Goal: Information Seeking & Learning: Learn about a topic

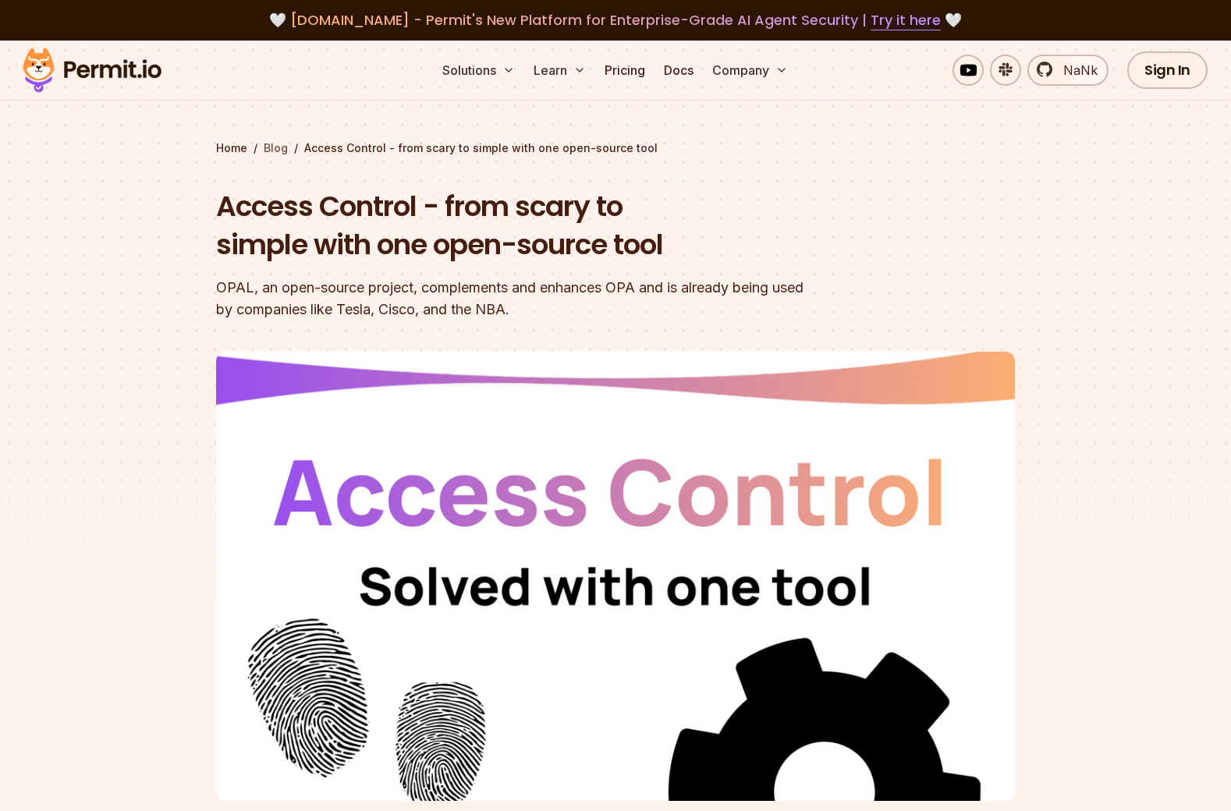
click at [270, 150] on link "Blog" at bounding box center [276, 148] width 24 height 16
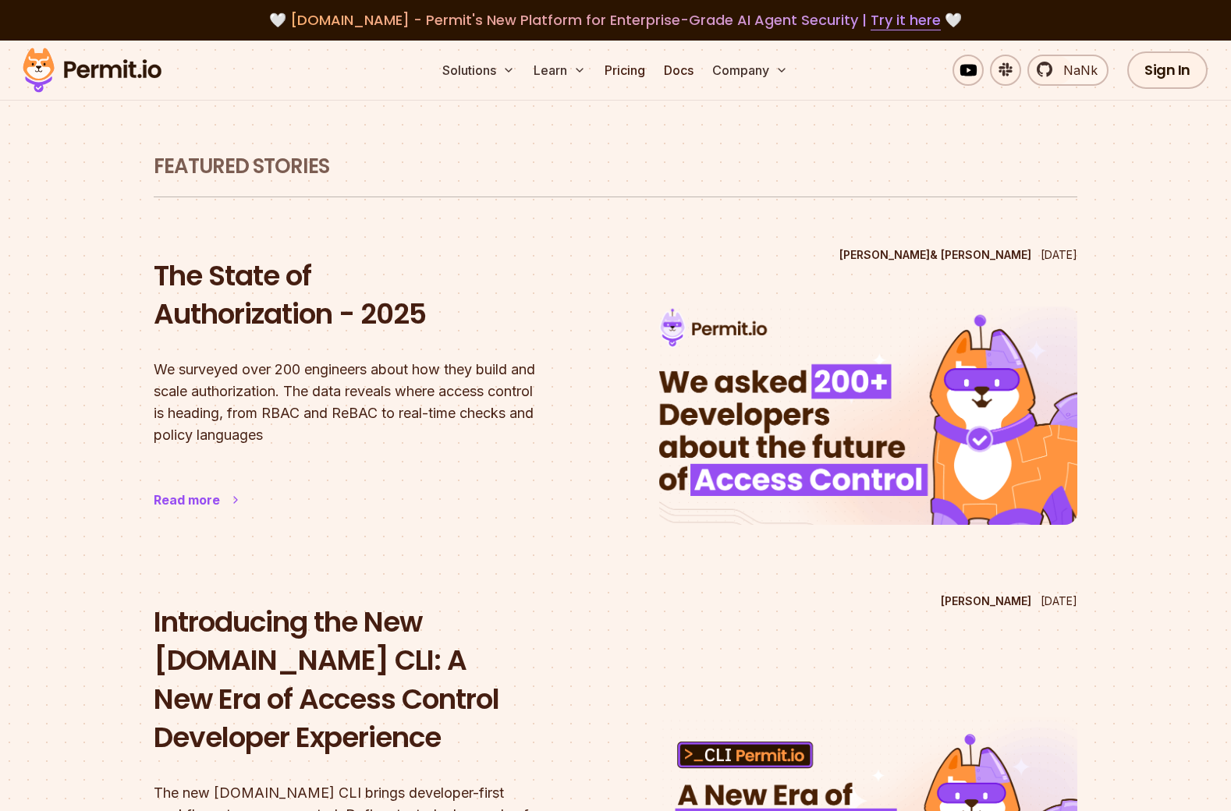
click at [296, 277] on h2 "The State of Authorization - 2025" at bounding box center [363, 295] width 418 height 77
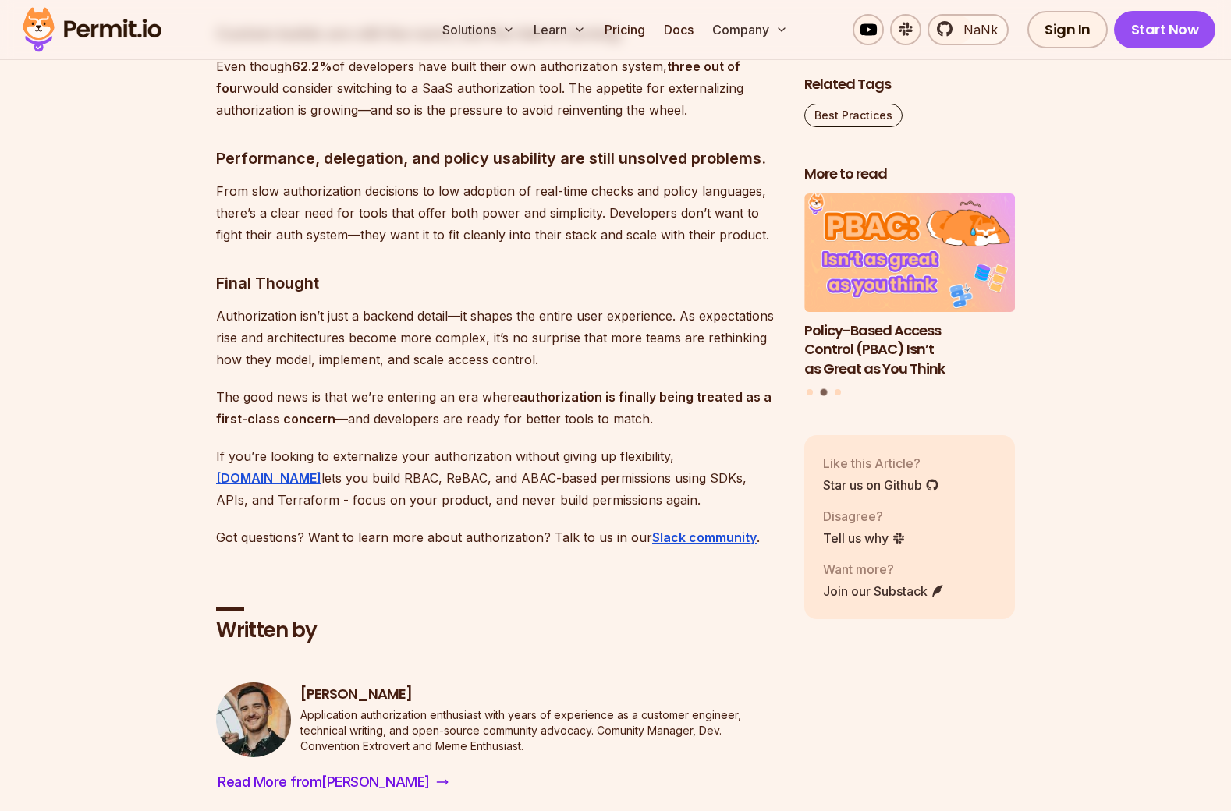
scroll to position [8727, 0]
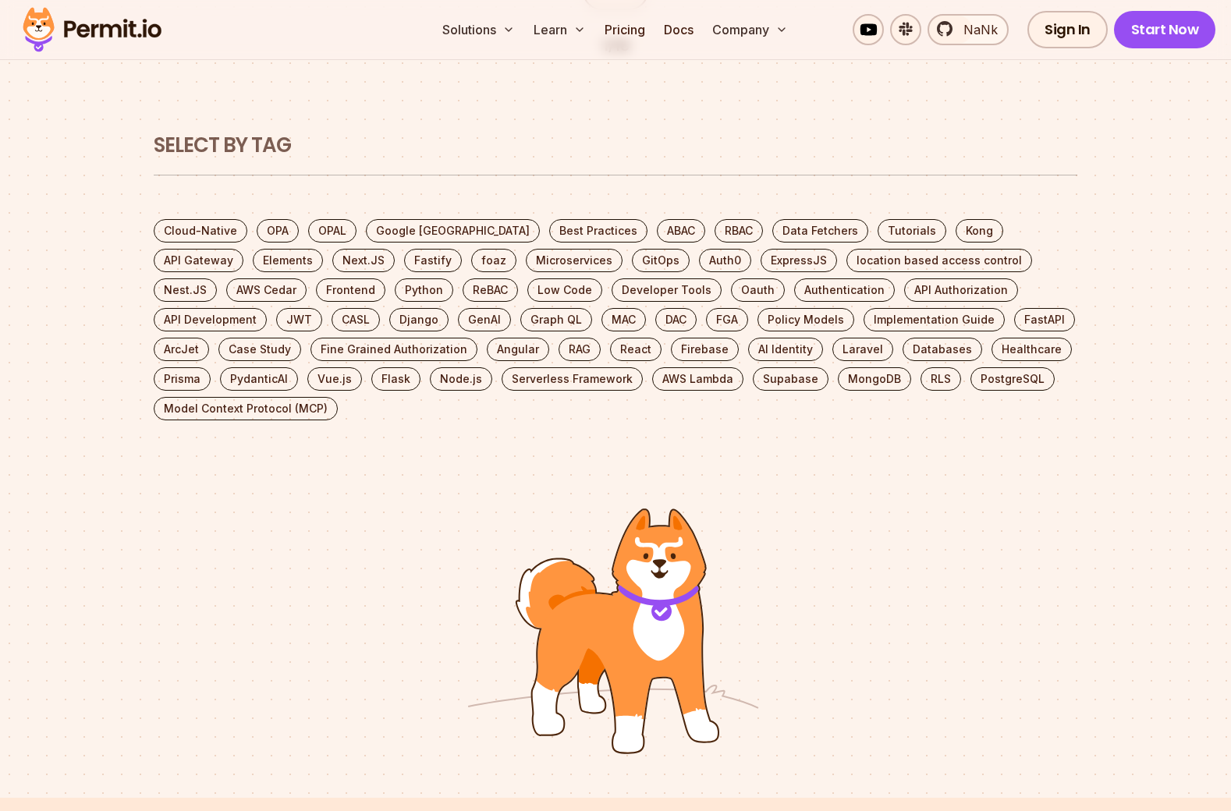
scroll to position [3369, 0]
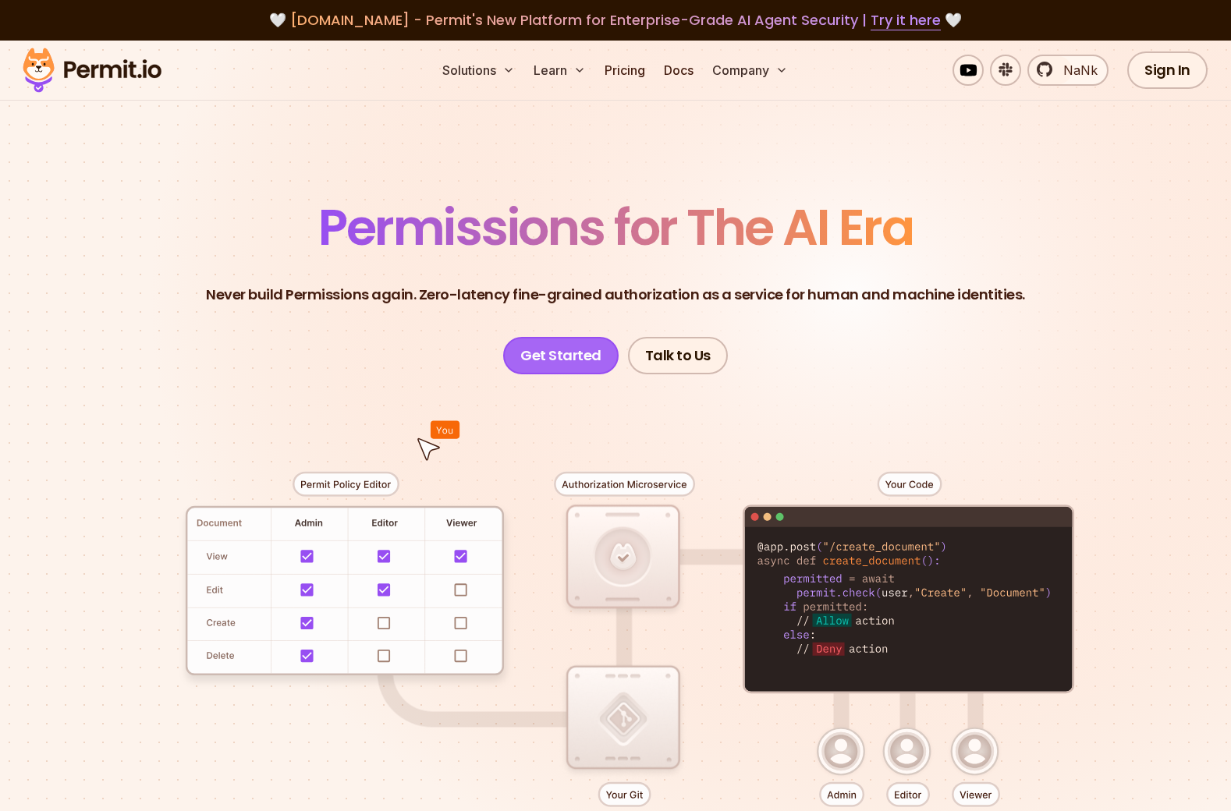
click at [541, 354] on link "Get Started" at bounding box center [560, 355] width 115 height 37
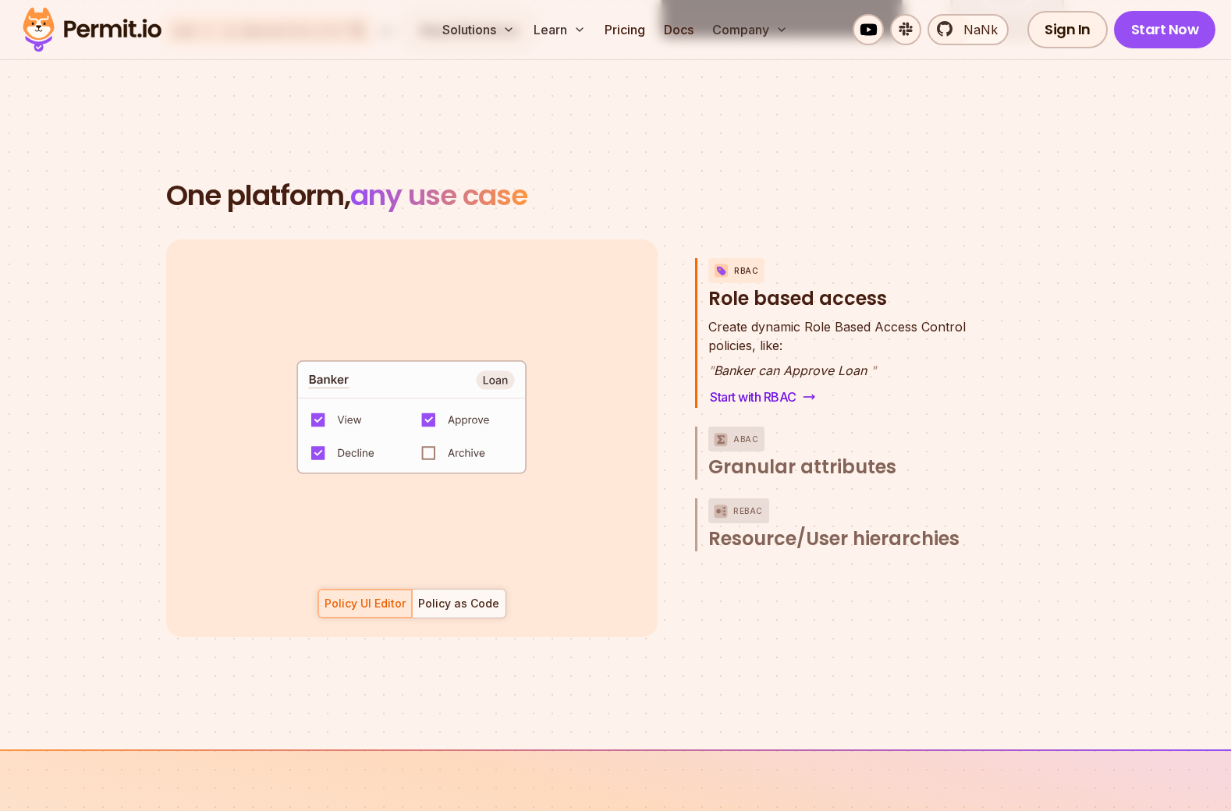
scroll to position [2159, 0]
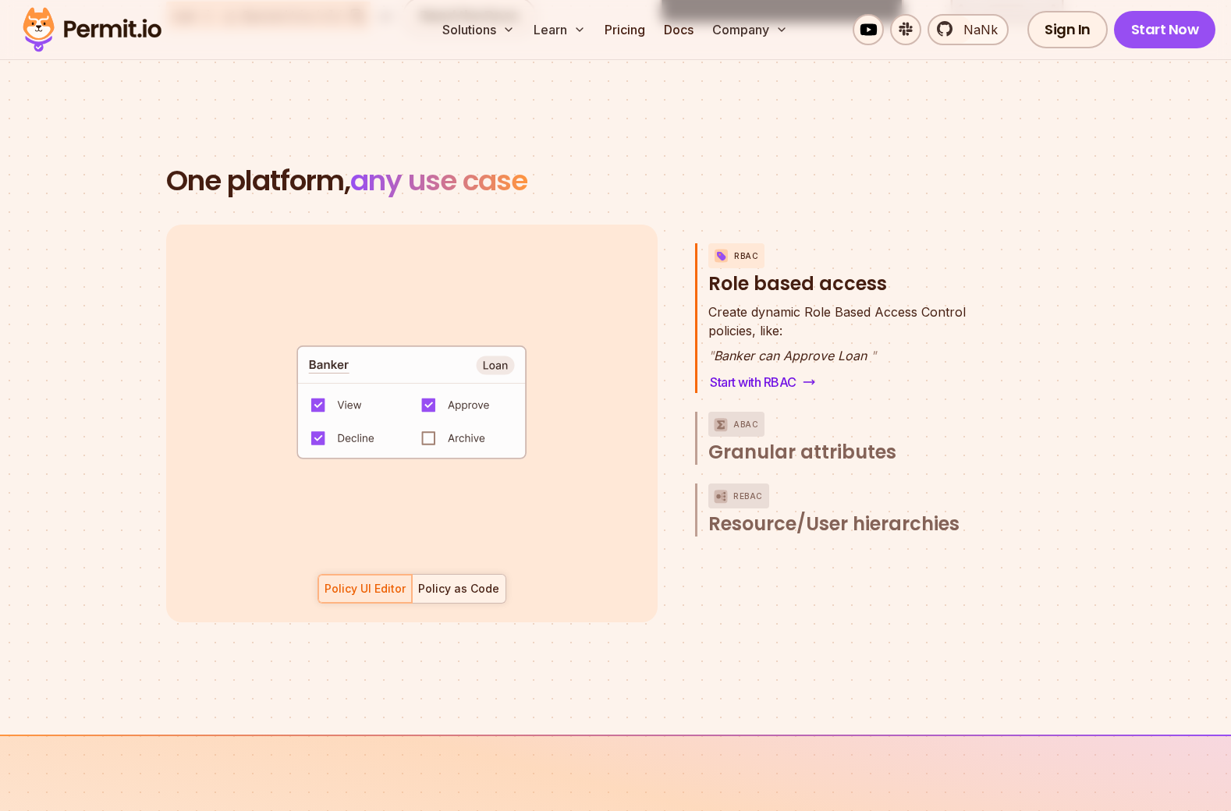
click at [452, 581] on div "Policy as Code" at bounding box center [458, 589] width 81 height 16
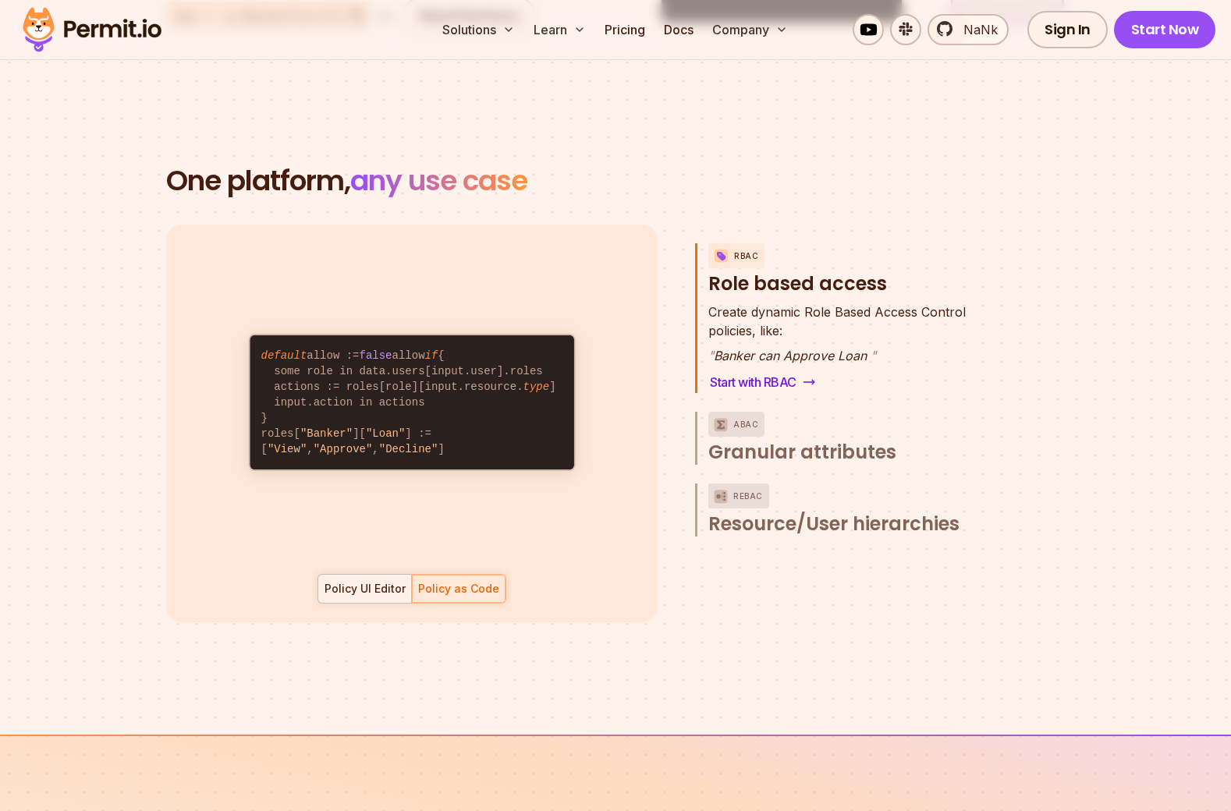
click at [408, 575] on div at bounding box center [365, 589] width 94 height 28
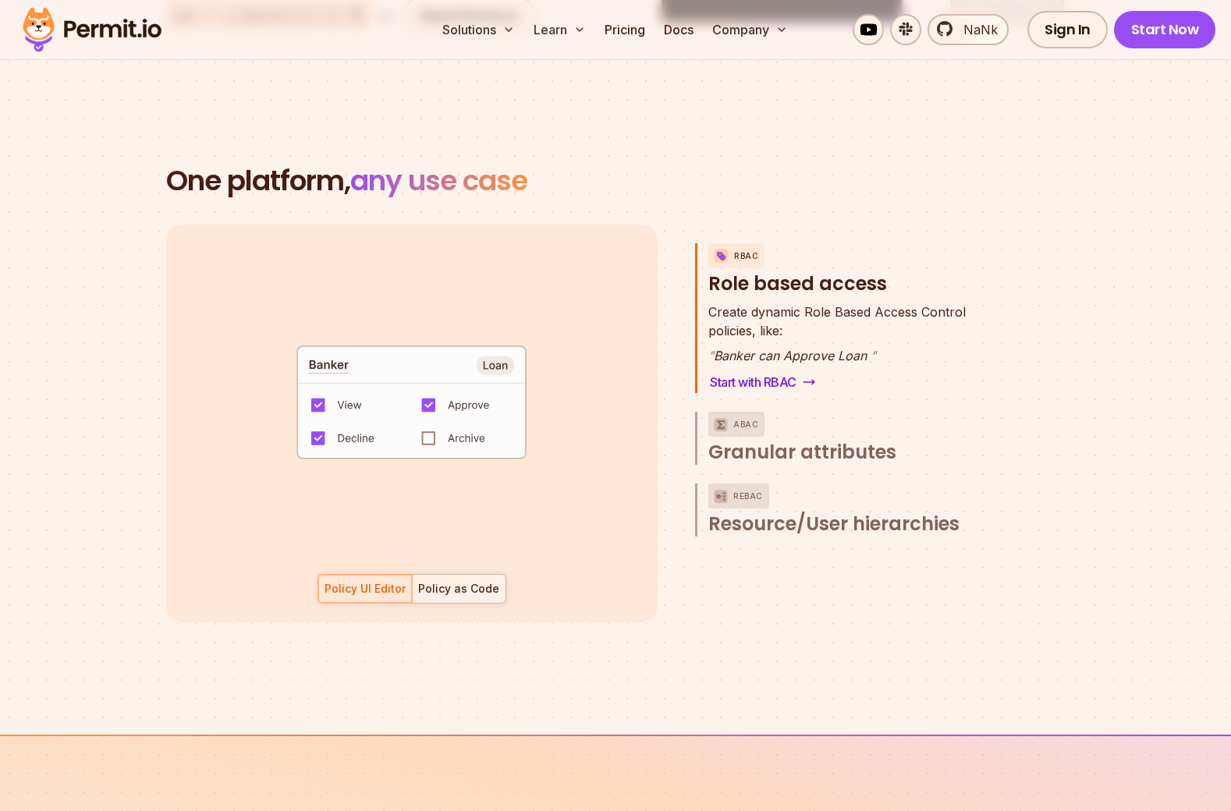
click at [446, 581] on div "Policy as Code" at bounding box center [458, 589] width 81 height 16
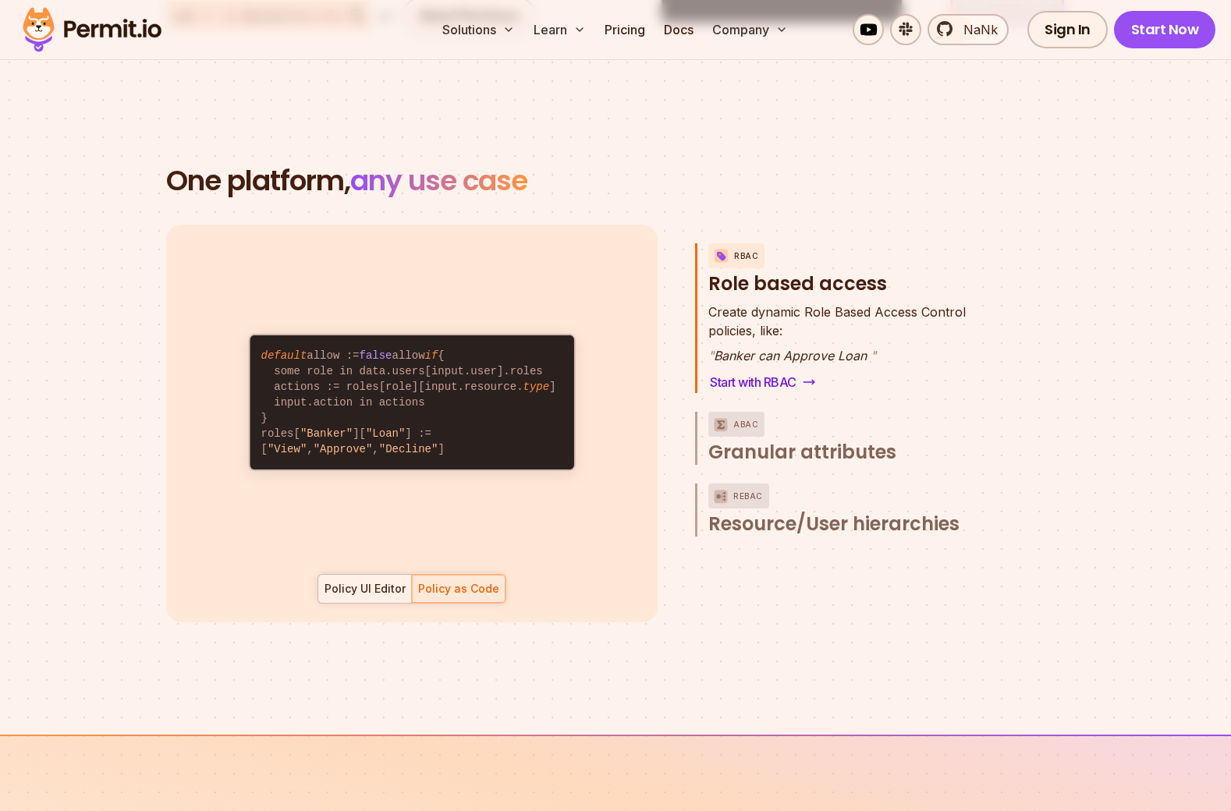
click at [362, 581] on div "Policy UI Editor" at bounding box center [365, 589] width 81 height 16
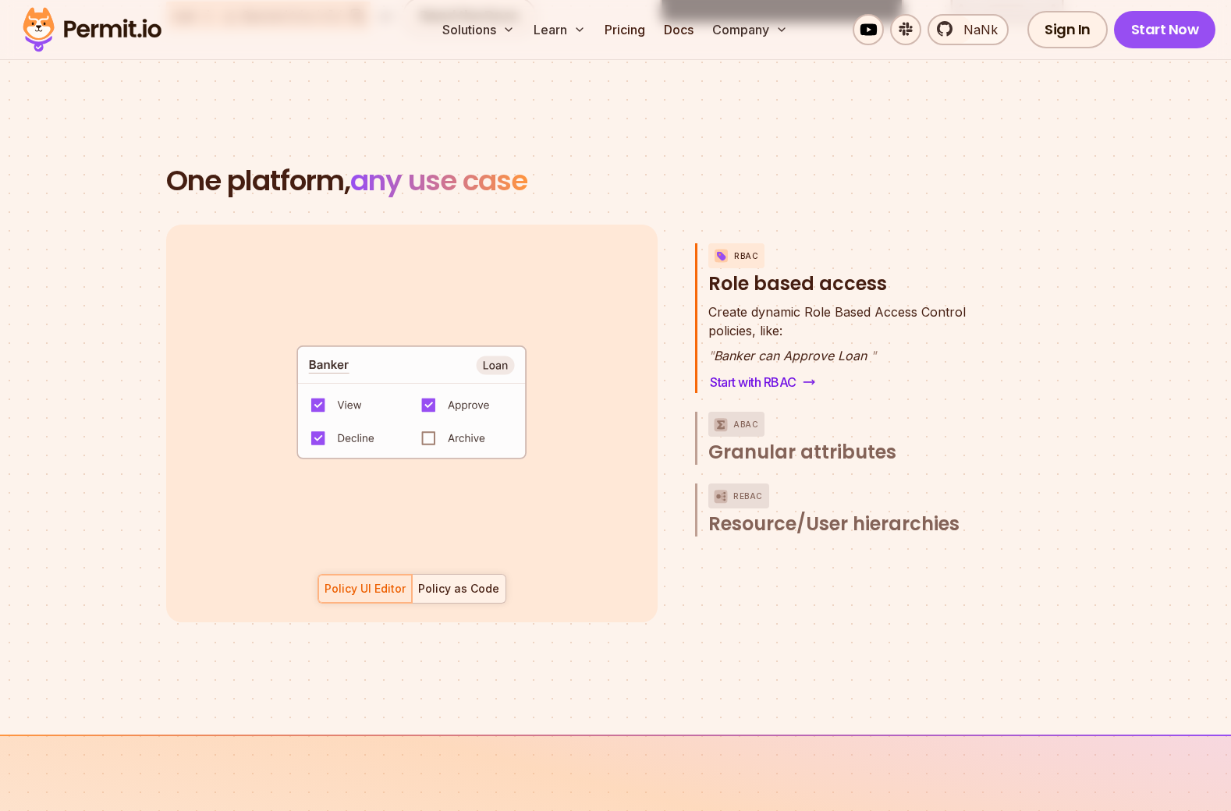
click at [447, 581] on div "Policy as Code" at bounding box center [458, 589] width 81 height 16
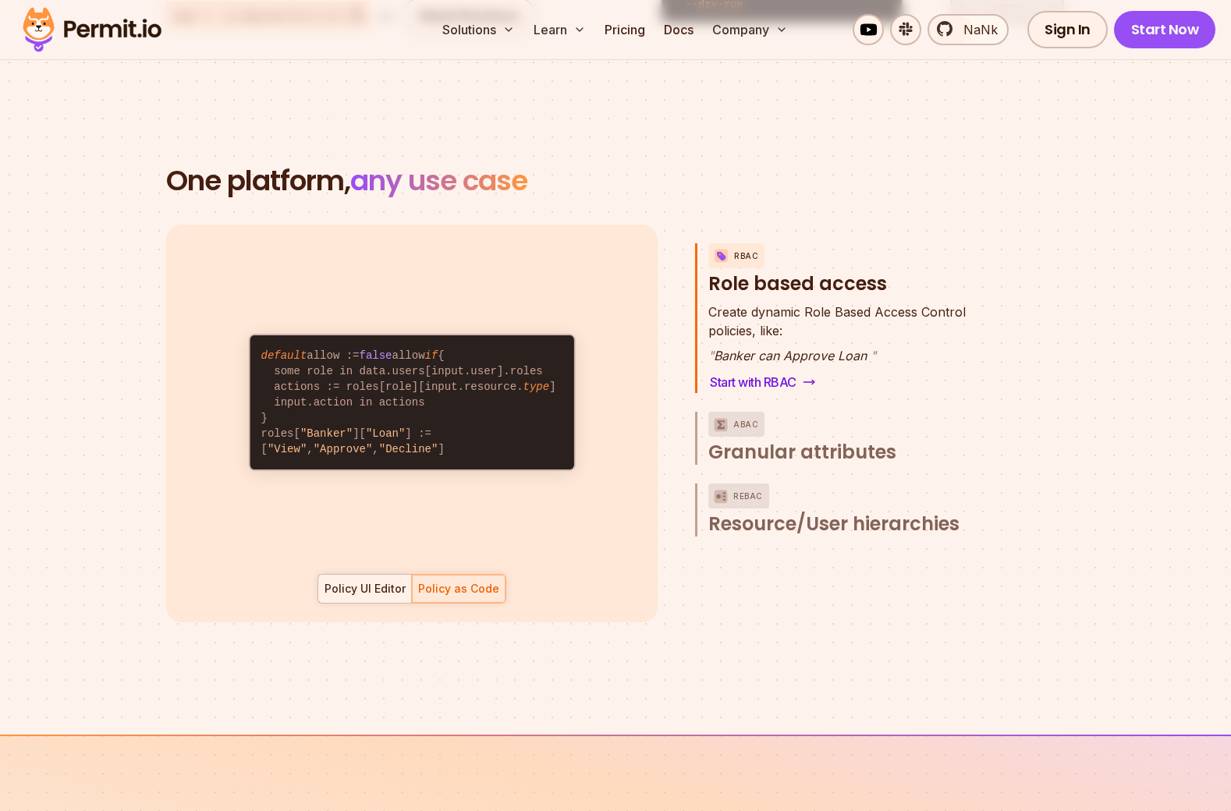
click at [399, 581] on div "Policy UI Editor" at bounding box center [365, 589] width 81 height 16
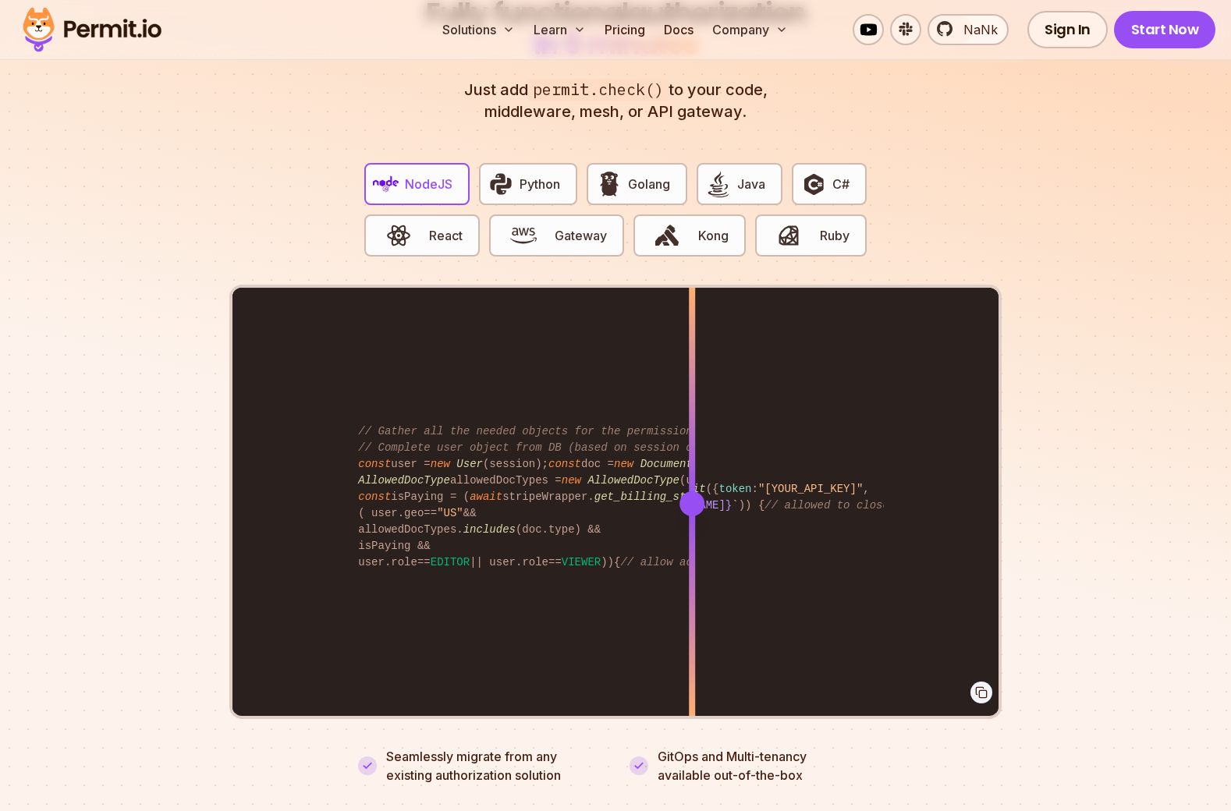
scroll to position [3010, 0]
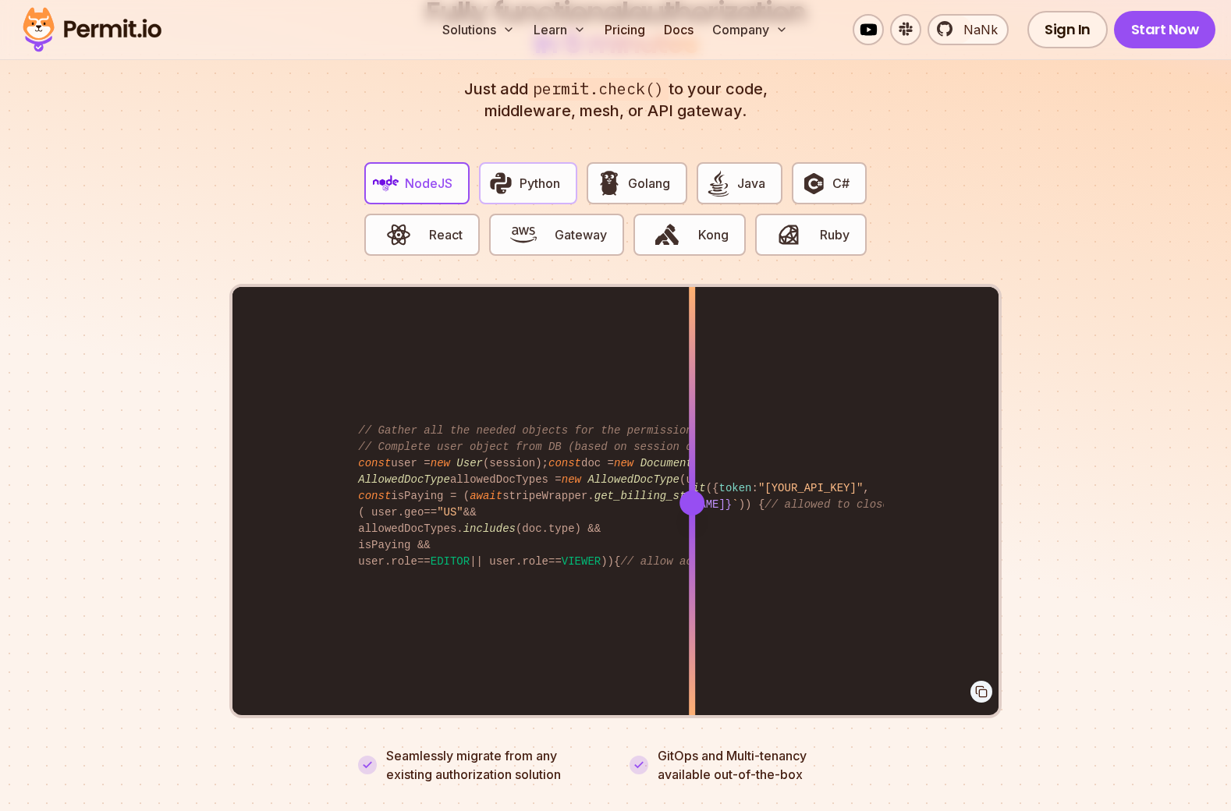
click at [547, 174] on span "Python" at bounding box center [540, 183] width 41 height 19
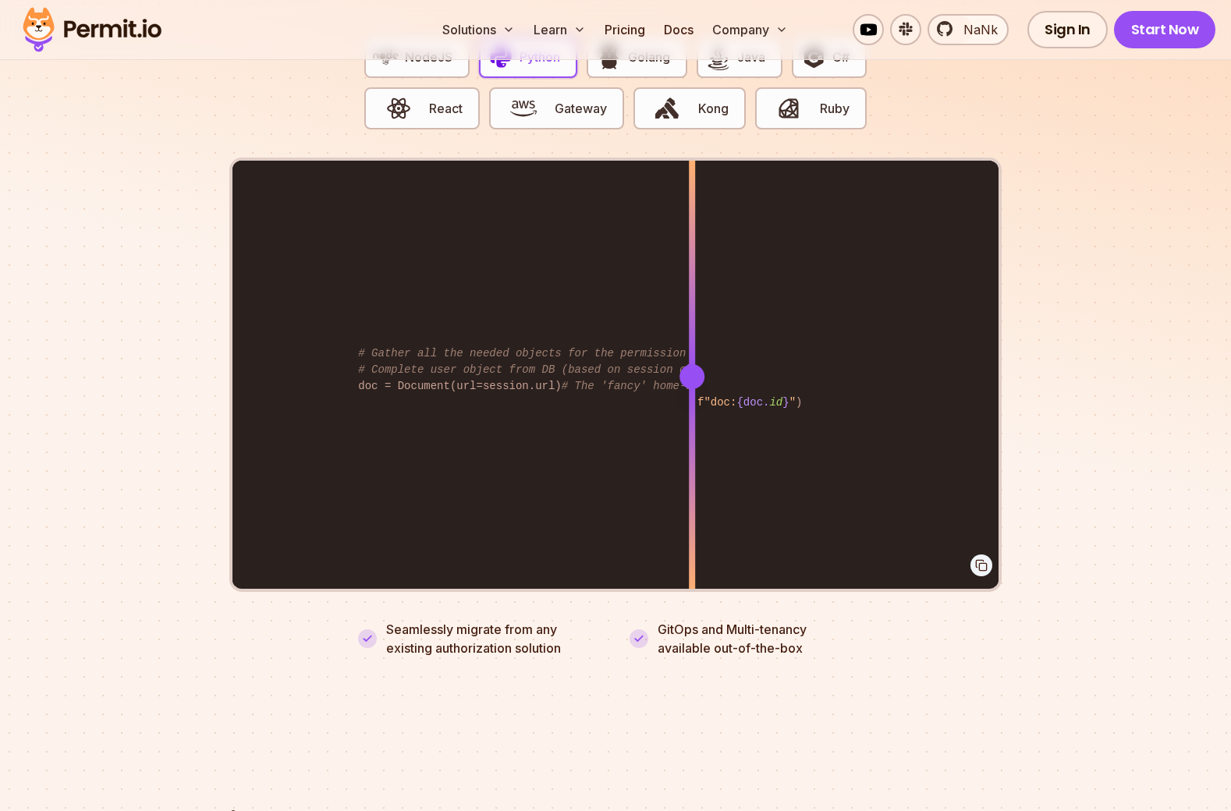
scroll to position [3197, 0]
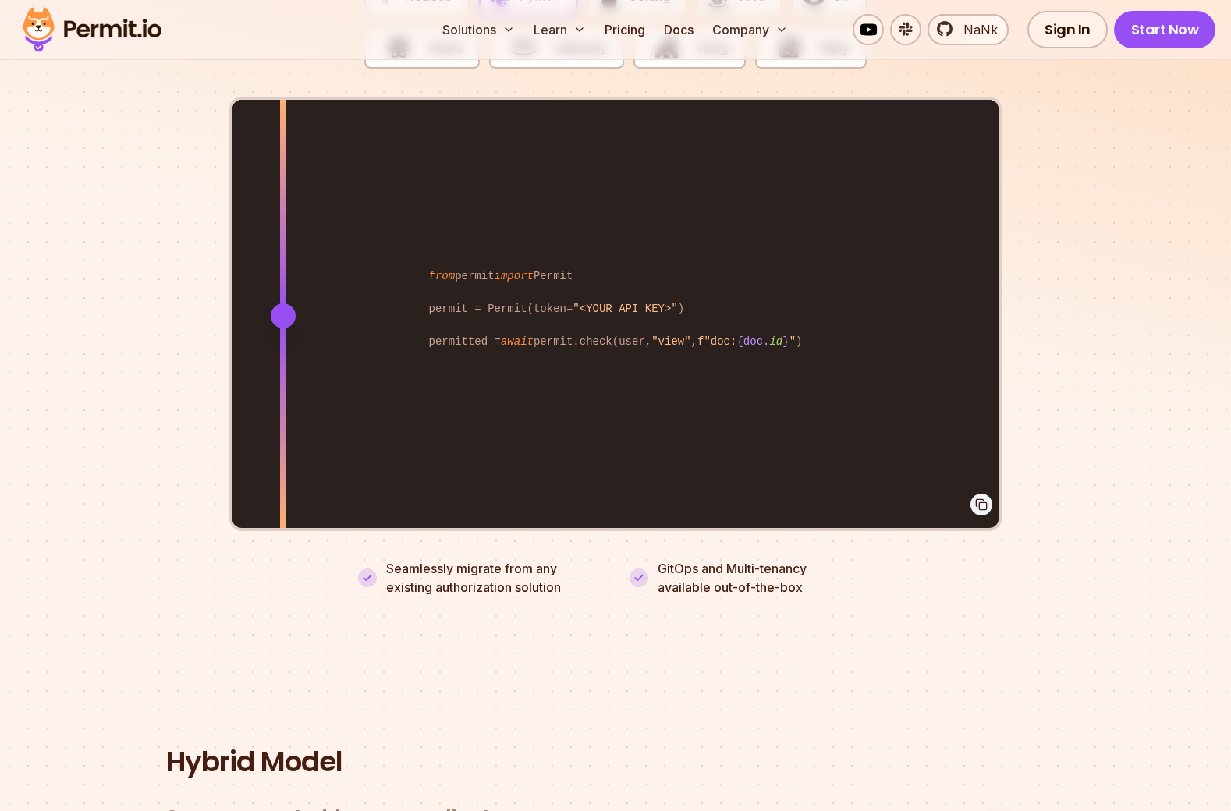
drag, startPoint x: 694, startPoint y: 291, endPoint x: 283, endPoint y: 273, distance: 411.5
click at [283, 273] on div at bounding box center [283, 315] width 6 height 431
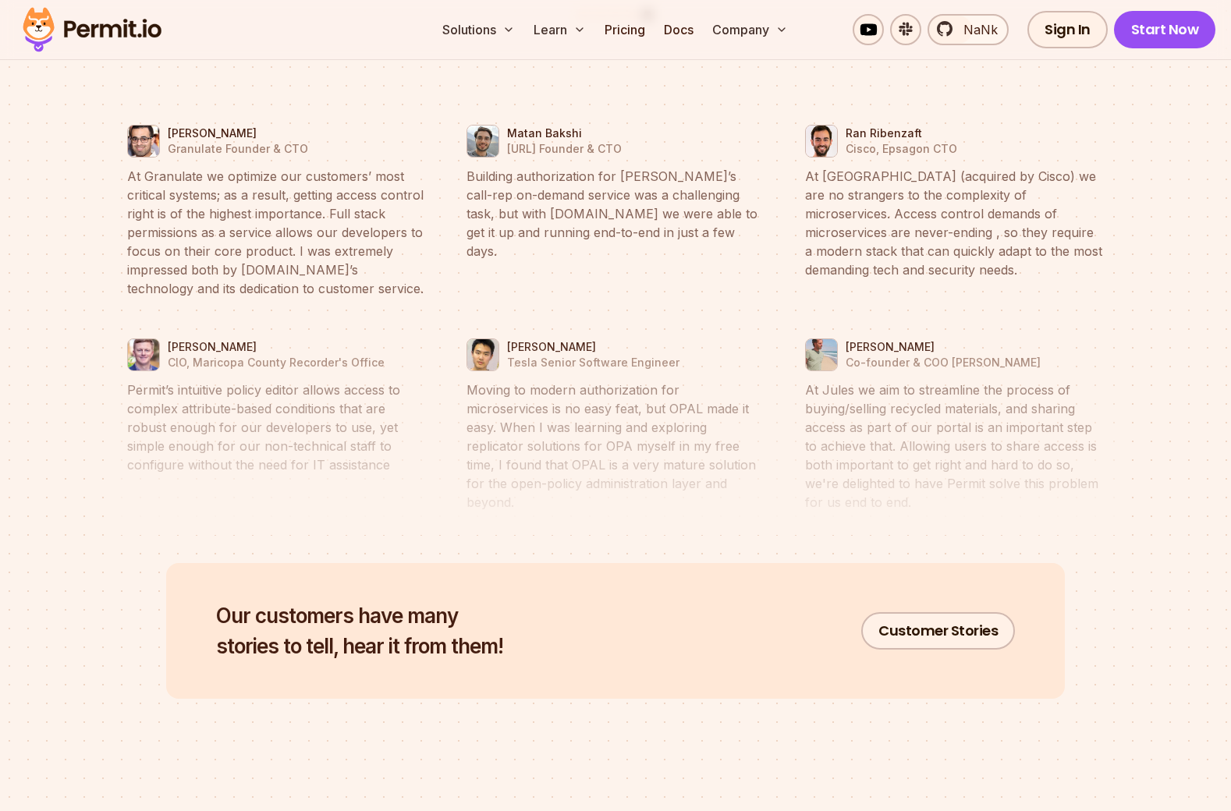
scroll to position [7194, 0]
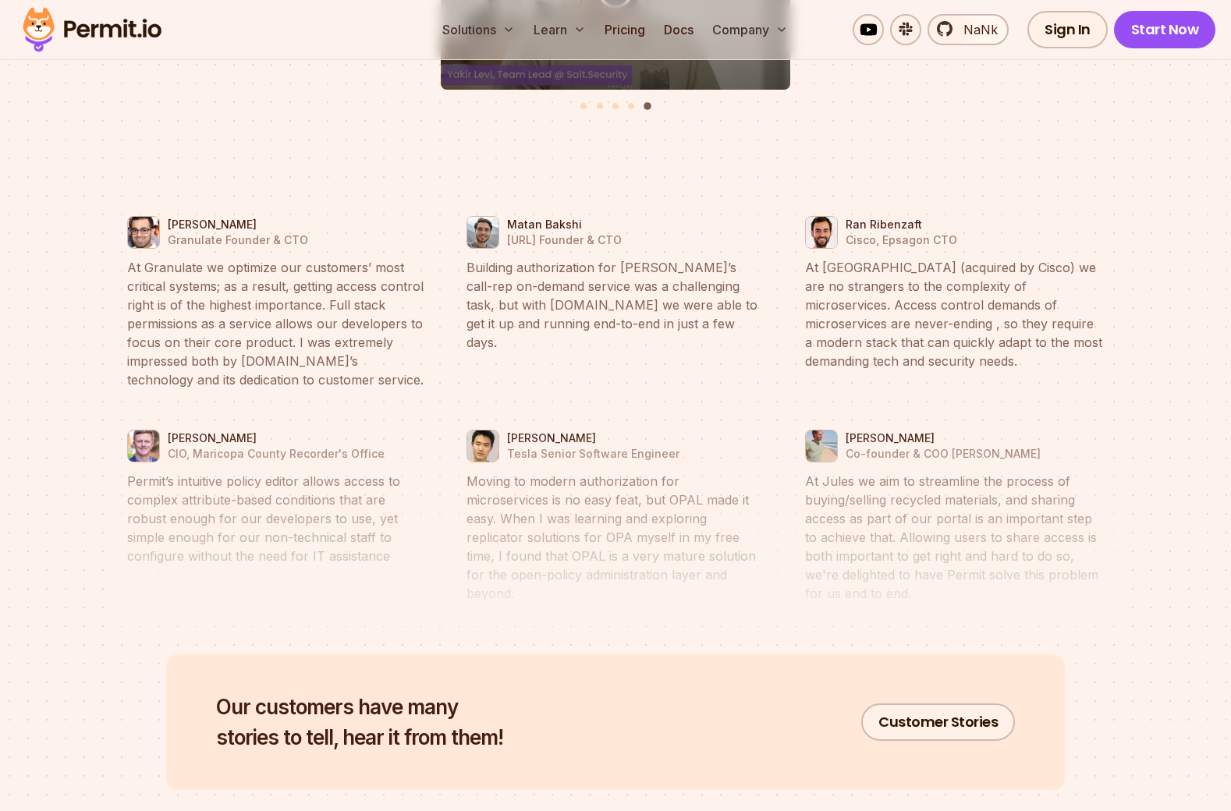
click at [646, 504] on blockquote "Moving to modern authorization for microservices is no easy feat, but OPAL made…" at bounding box center [616, 537] width 299 height 131
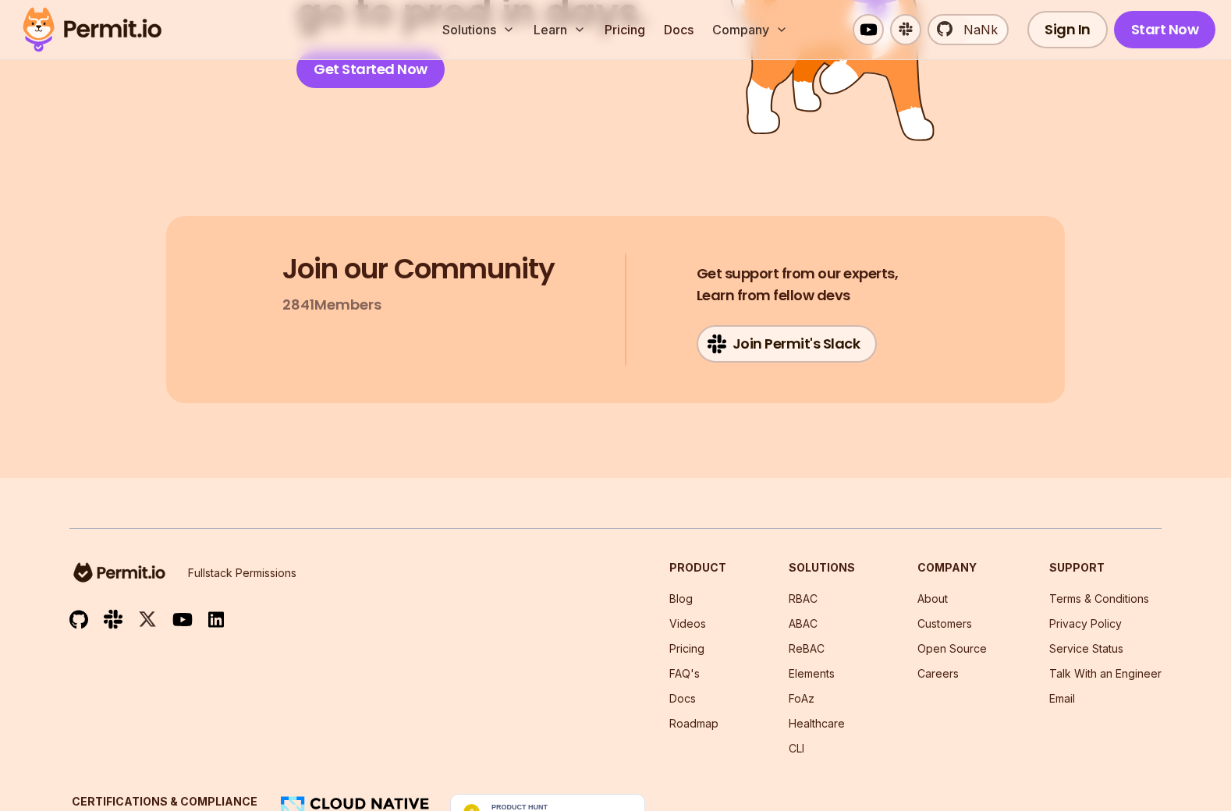
scroll to position [8256, 0]
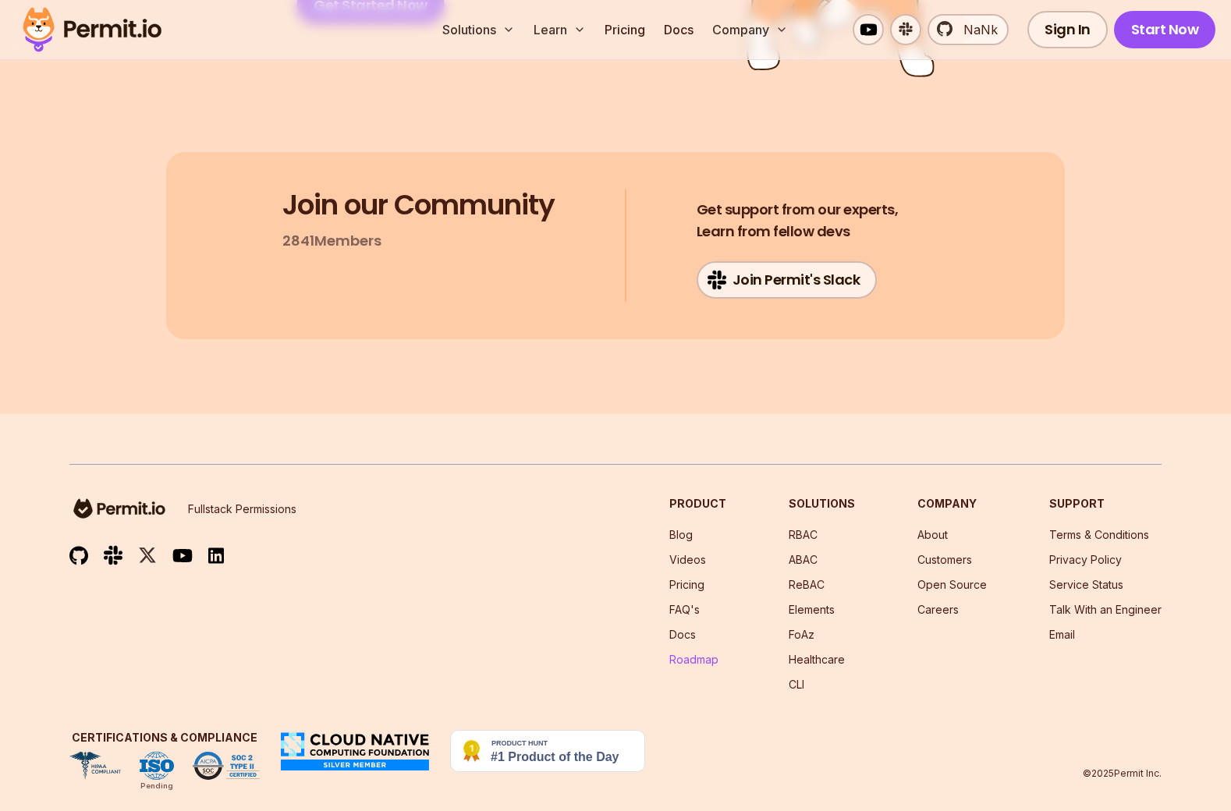
click at [711, 653] on link "Roadmap" at bounding box center [693, 659] width 49 height 13
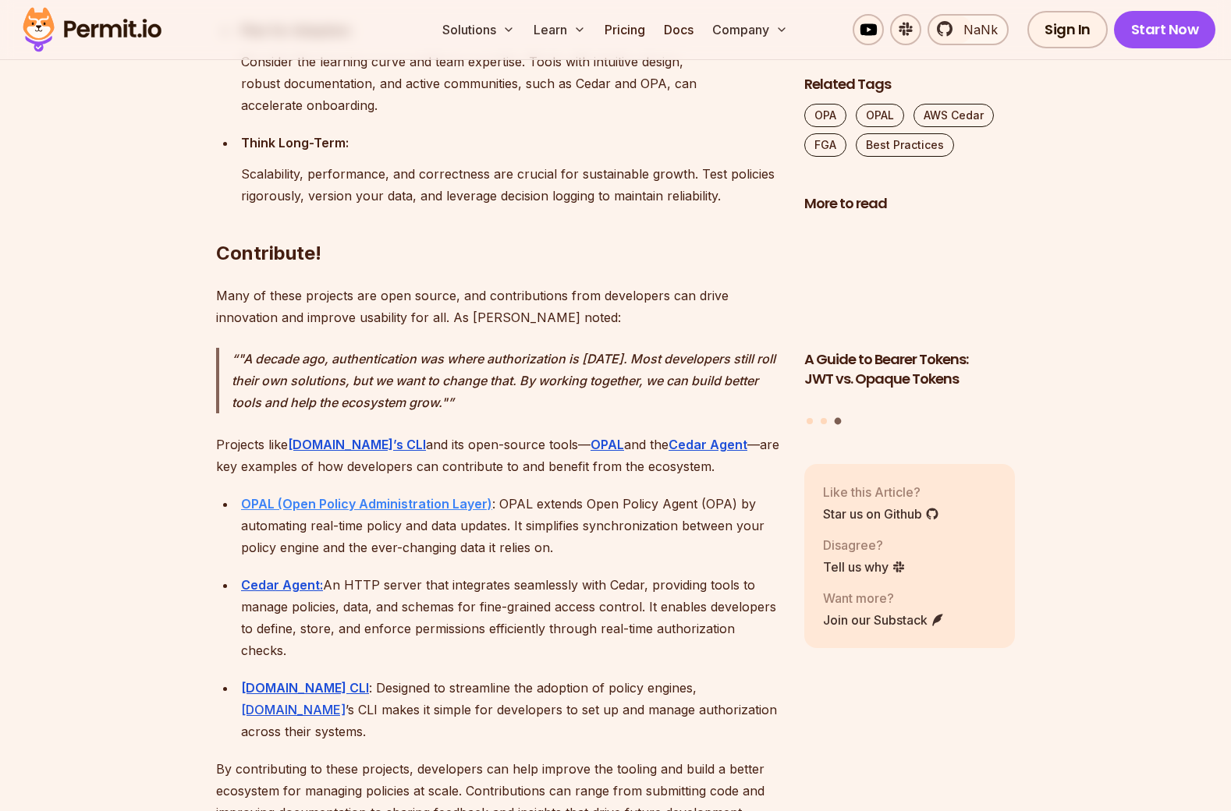
scroll to position [13740, 0]
